Goal: Task Accomplishment & Management: Complete application form

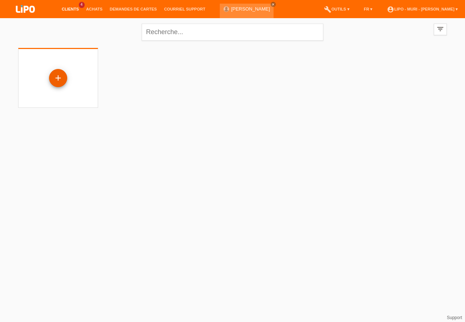
click at [57, 78] on div "+" at bounding box center [57, 78] width 17 height 12
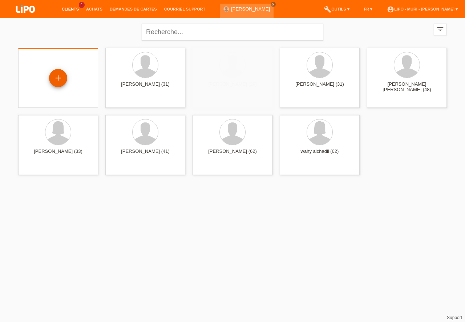
click at [59, 83] on div "+" at bounding box center [57, 78] width 17 height 12
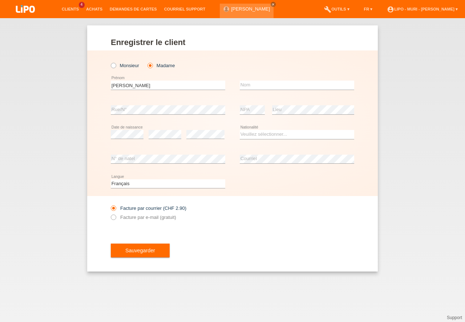
type input "[PERSON_NAME]"
drag, startPoint x: 269, startPoint y: 88, endPoint x: 261, endPoint y: 80, distance: 10.5
click at [267, 88] on input "text" at bounding box center [297, 85] width 114 height 9
type input "nazari"
click at [258, 136] on select "Veuillez sélectionner... Suisse Allemagne Autriche Liechtenstein ------------ A…" at bounding box center [297, 134] width 114 height 9
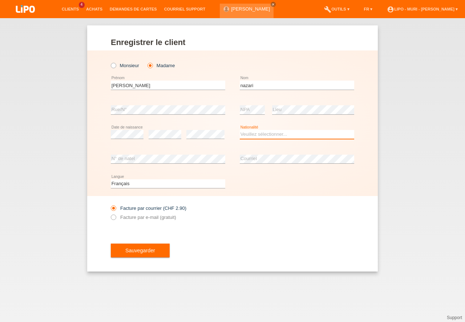
select select "AF"
click at [0, 0] on option "Afghanistan" at bounding box center [0, 0] width 0 height 0
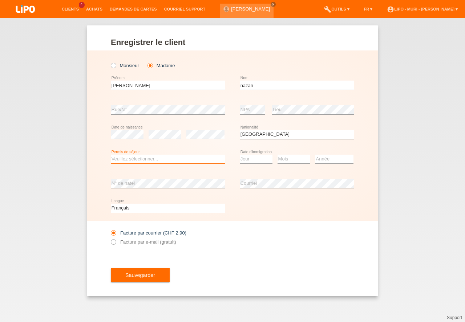
click at [142, 161] on select "Veuillez sélectionner... C B B - Statut de réfugié Autre" at bounding box center [168, 159] width 114 height 9
select select "B"
click at [0, 0] on option "B" at bounding box center [0, 0] width 0 height 0
click at [246, 159] on select "Jour 01 02 03 04 05 06 07 08 09 10 11" at bounding box center [256, 159] width 33 height 9
select select "19"
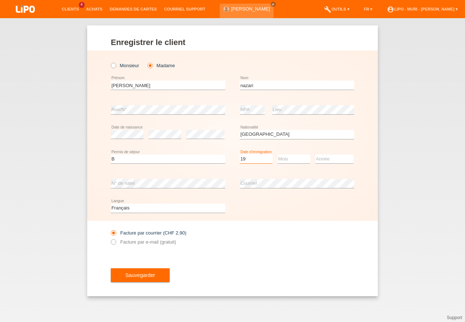
click at [0, 0] on option "19" at bounding box center [0, 0] width 0 height 0
click at [287, 155] on select "Mois 01 02 03 04 05 06 07 08 09 10 11" at bounding box center [293, 159] width 33 height 9
click at [0, 0] on option "04" at bounding box center [0, 0] width 0 height 0
drag, startPoint x: 291, startPoint y: 153, endPoint x: 294, endPoint y: 157, distance: 4.7
click at [293, 153] on div "Mois 01 02 03 04 05 06 07 08 09 10 11 12 error" at bounding box center [293, 159] width 33 height 25
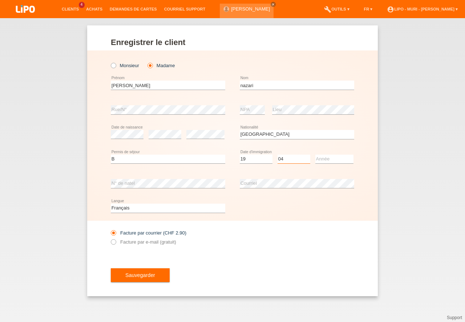
click at [294, 159] on select "Mois 01 02 03 04 05 06 07 08 09 10 11" at bounding box center [293, 159] width 33 height 9
select select "05"
click at [0, 0] on option "05" at bounding box center [0, 0] width 0 height 0
click at [323, 161] on select "Année 2025 2024 2023 2022 2021 2020 2019 2018 2017 2016 2015 2014 2013 2012 201…" at bounding box center [334, 159] width 38 height 9
select select "2014"
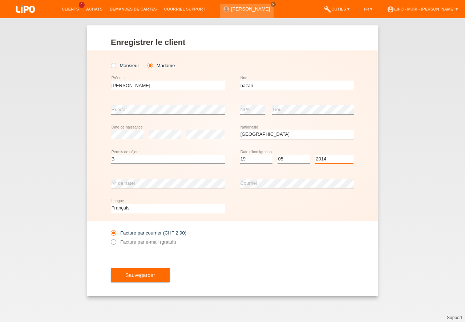
click at [0, 0] on option "2014" at bounding box center [0, 0] width 0 height 0
click at [127, 209] on select "Deutsch Français Italiano English" at bounding box center [168, 208] width 114 height 9
select select "de"
click at [0, 0] on option "Deutsch" at bounding box center [0, 0] width 0 height 0
click at [137, 279] on button "Sauvegarder" at bounding box center [140, 275] width 59 height 14
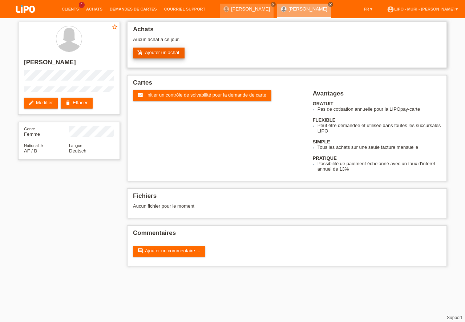
click at [162, 54] on link "add_shopping_cart Ajouter un achat" at bounding box center [159, 53] width 52 height 11
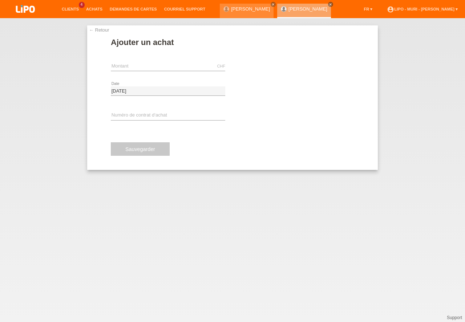
click at [99, 30] on link "← Retour" at bounding box center [99, 29] width 20 height 5
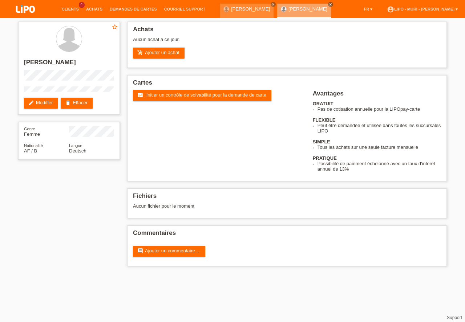
click at [48, 214] on div "star_border [PERSON_NAME] edit Modifier delete Effacer Genre Femme Nationalité …" at bounding box center [233, 145] width 436 height 255
click at [176, 50] on link "add_shopping_cart Ajouter un achat" at bounding box center [159, 53] width 52 height 11
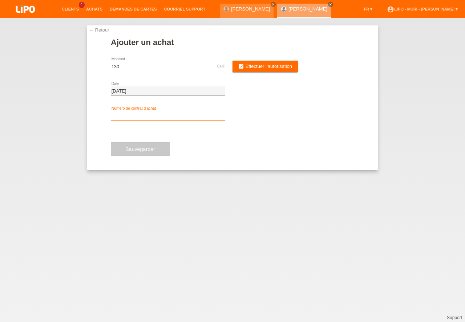
type input "130.00"
click at [133, 112] on input "text" at bounding box center [168, 115] width 114 height 9
click at [116, 108] on div "error Numéro de contrat d‘achat" at bounding box center [168, 116] width 114 height 25
click at [121, 115] on input "text" at bounding box center [168, 115] width 114 height 9
type input "V71285"
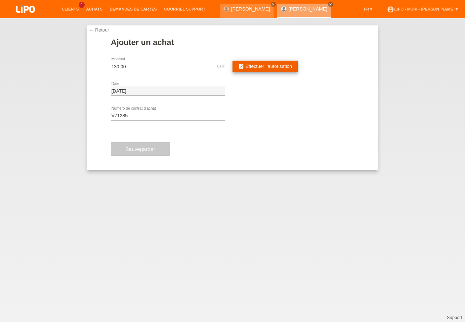
click at [265, 66] on span "Effectuer l’autorisation" at bounding box center [268, 66] width 46 height 5
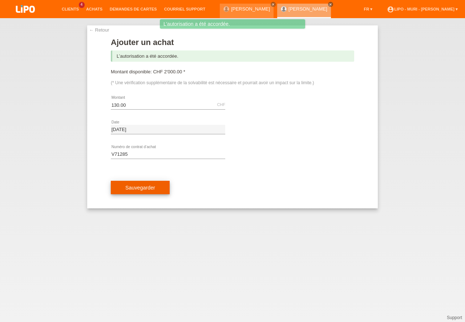
click at [158, 186] on button "Sauvegarder" at bounding box center [140, 188] width 59 height 14
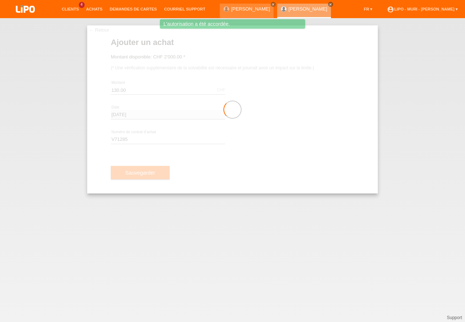
drag, startPoint x: 159, startPoint y: 187, endPoint x: 164, endPoint y: 185, distance: 4.7
click at [162, 186] on div at bounding box center [232, 109] width 291 height 168
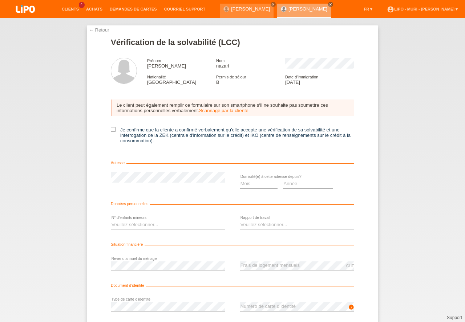
drag, startPoint x: 110, startPoint y: 129, endPoint x: 188, endPoint y: 166, distance: 86.6
click at [111, 129] on icon at bounding box center [113, 129] width 5 height 5
click at [111, 129] on input "Je confirme que la cliente a confirmé verbalement qu'elle accepte une vérificat…" at bounding box center [113, 129] width 5 height 5
checkbox input "true"
click at [238, 186] on div "Mois 01 02 03 04 05 06 07 08 09 10" at bounding box center [232, 184] width 243 height 25
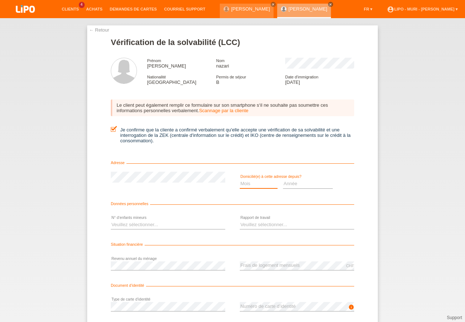
click at [256, 184] on select "Mois 01 02 03 04 05 06 07 08 09 10" at bounding box center [259, 183] width 38 height 9
click at [0, 0] on option "01" at bounding box center [0, 0] width 0 height 0
click at [288, 185] on select "Année 2025 2024 2023 2022 2021 2020 2019 2018 2017 2016 2015 2014 2013 2012 201…" at bounding box center [308, 183] width 50 height 9
click at [260, 185] on select "Mois 01 02 03 04 05 06 07 08 09 10" at bounding box center [259, 183] width 38 height 9
click at [259, 185] on select "Mois 01 02 03 04 05 06 07 08 09 10" at bounding box center [259, 183] width 38 height 9
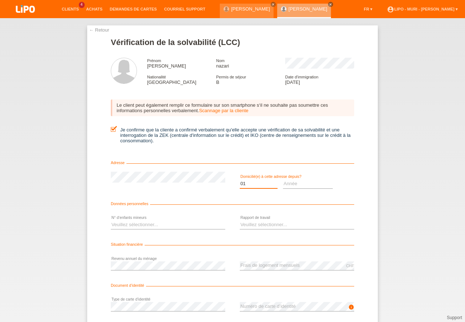
select select "10"
click at [0, 0] on option "10" at bounding box center [0, 0] width 0 height 0
click at [299, 187] on select "Année 2025 2024 2023 2022 2021 2020 2019 2018 2017 2016 2015 2014 2013 2012 201…" at bounding box center [308, 183] width 50 height 9
select select "2025"
click at [0, 0] on option "2025" at bounding box center [0, 0] width 0 height 0
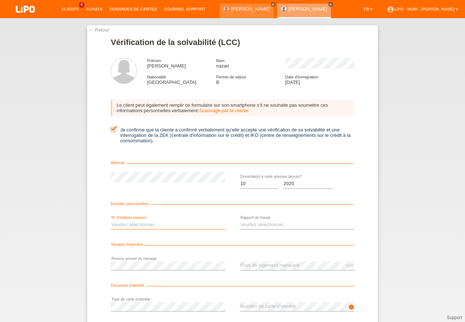
click at [136, 221] on select "Veuillez sélectionner... 0 1 2 3 4 5 6 7 8 9" at bounding box center [168, 224] width 114 height 9
select select "0"
click at [0, 0] on option "0" at bounding box center [0, 0] width 0 height 0
click at [282, 222] on select "Veuillez sélectionner... A durée indéterminée A durée déterminée Apprenti/étudi…" at bounding box center [297, 224] width 114 height 9
select select "UNLIMITED"
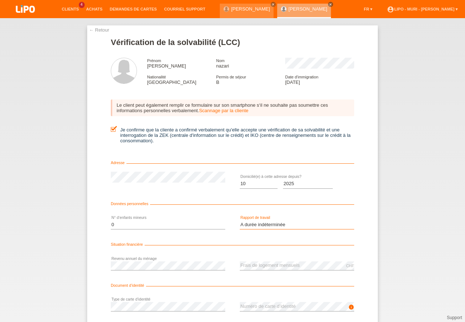
click at [0, 0] on option "A durée indéterminée" at bounding box center [0, 0] width 0 height 0
click at [284, 285] on div "Document d’identité" at bounding box center [232, 287] width 243 height 7
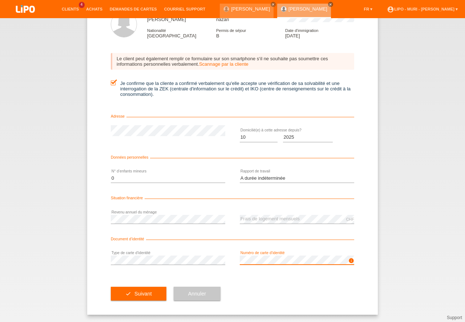
drag, startPoint x: 464, startPoint y: 275, endPoint x: 464, endPoint y: 336, distance: 61.0
click at [138, 294] on button "check Suivant" at bounding box center [139, 294] width 56 height 14
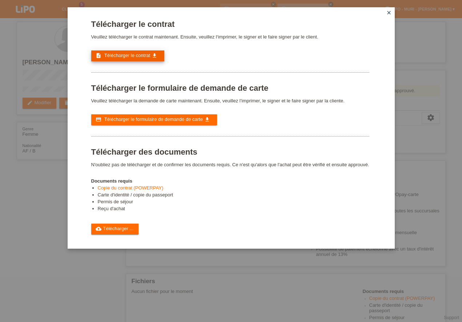
click at [131, 57] on span "Télécharger le contrat" at bounding box center [127, 55] width 46 height 5
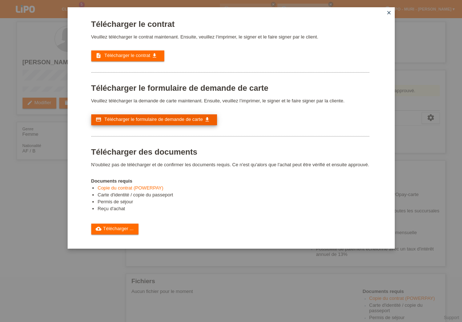
click at [146, 120] on span "Télécharger le formulaire de demande de carte" at bounding box center [153, 119] width 98 height 5
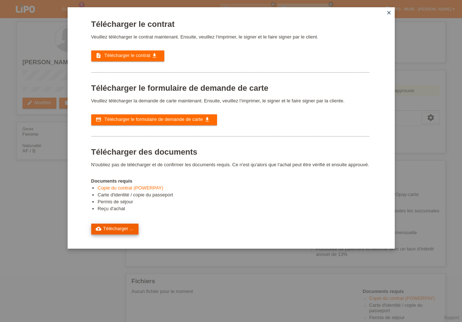
click at [109, 229] on link "cloud_upload Télécharger ..." at bounding box center [115, 229] width 48 height 11
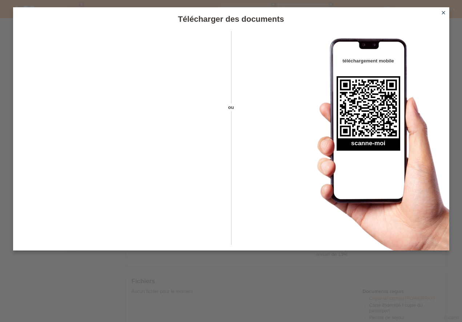
click at [444, 14] on icon "close" at bounding box center [443, 13] width 6 height 6
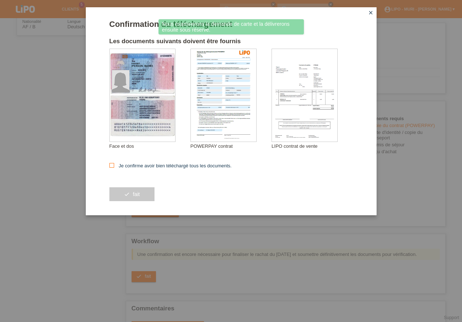
scroll to position [124, 0]
click at [114, 163] on icon at bounding box center [111, 165] width 5 height 5
click at [114, 163] on input "Je confirme avoir bien téléchargé tous les documents." at bounding box center [111, 165] width 5 height 5
checkbox input "true"
click at [134, 195] on button "check fait" at bounding box center [131, 194] width 45 height 14
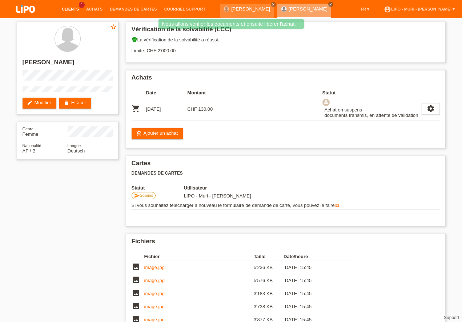
click at [71, 10] on link "Clients" at bounding box center [70, 9] width 24 height 4
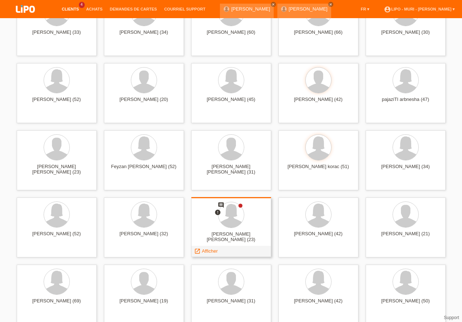
scroll to position [269, 0]
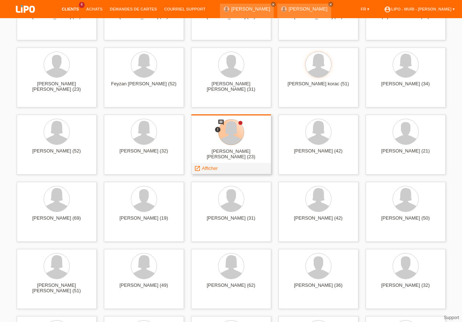
click at [225, 135] on div at bounding box center [230, 131] width 25 height 25
click at [206, 170] on span "Afficher" at bounding box center [210, 168] width 16 height 5
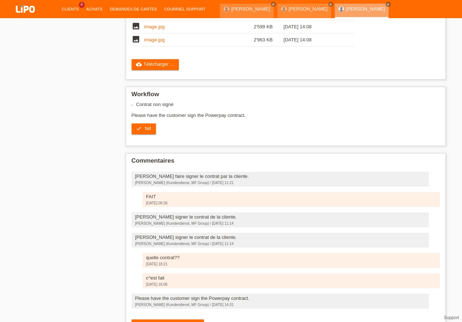
scroll to position [341, 0]
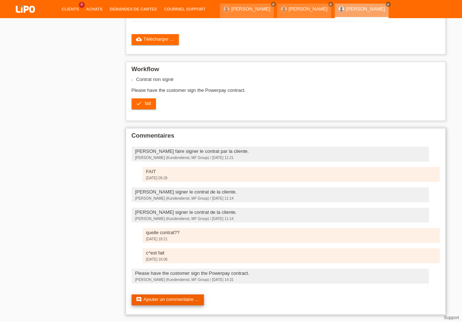
click at [153, 300] on link "comment Ajouter un commentaire ..." at bounding box center [167, 300] width 72 height 11
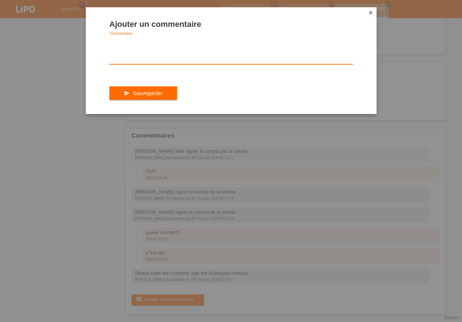
click at [130, 63] on textarea at bounding box center [230, 50] width 243 height 28
type textarea "CEST SIGNEEE REGARDER BIEN LES DERNIER DOCUMENTS"
click at [122, 96] on button "send Sauvegarder" at bounding box center [143, 93] width 68 height 14
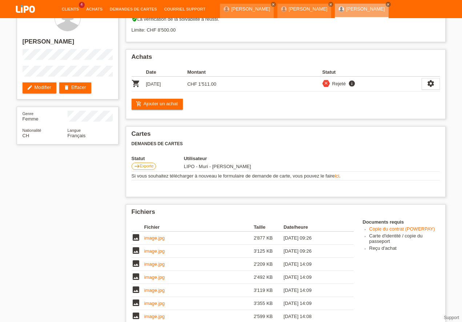
scroll to position [228, 0]
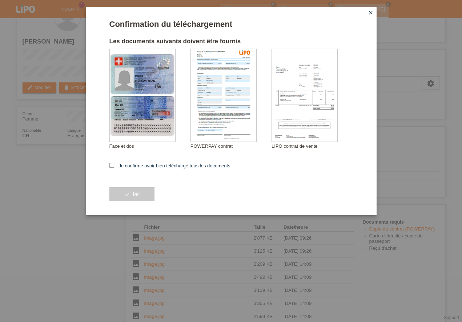
drag, startPoint x: 111, startPoint y: 166, endPoint x: 122, endPoint y: 188, distance: 25.0
click at [111, 166] on icon at bounding box center [111, 165] width 5 height 5
click at [111, 166] on input "Je confirme avoir bien téléchargé tous les documents." at bounding box center [111, 165] width 5 height 5
checkbox input "true"
click at [130, 195] on button "check fait" at bounding box center [131, 194] width 45 height 14
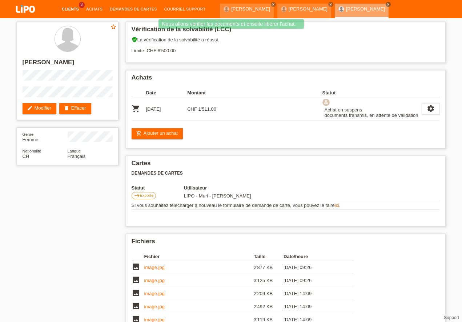
click at [72, 9] on link "Clients" at bounding box center [70, 9] width 24 height 4
